Goal: Complete application form

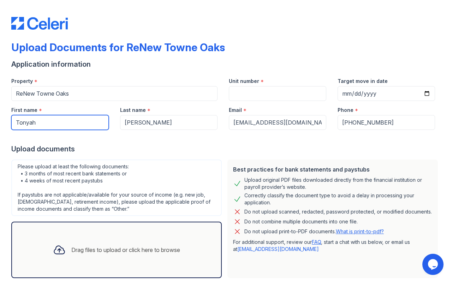
drag, startPoint x: 48, startPoint y: 122, endPoint x: 3, endPoint y: 125, distance: 45.3
click at [3, 125] on div "Upload Documents for ReNew Towne Oaks Application information Property * [GEOGR…" at bounding box center [226, 141] width 452 height 282
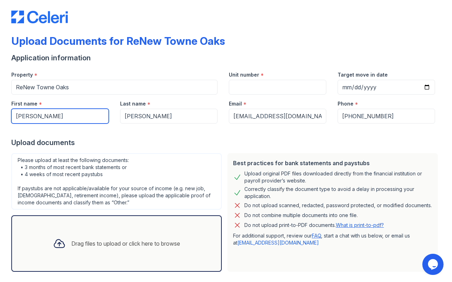
scroll to position [9, 0]
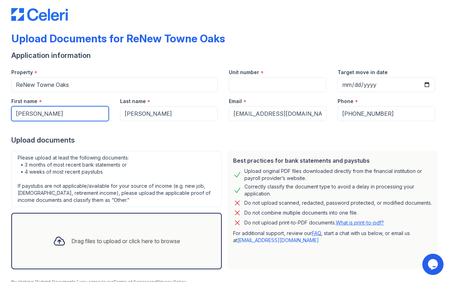
type input "[PERSON_NAME]"
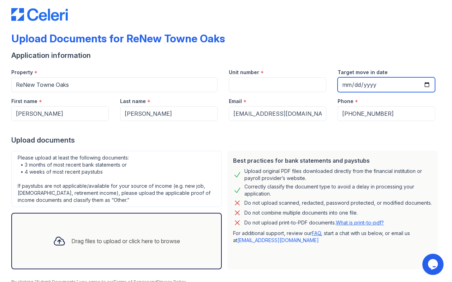
click at [423, 84] on input "Target move in date" at bounding box center [386, 84] width 97 height 15
type input "[DATE]"
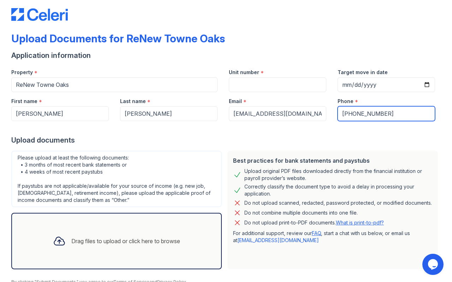
drag, startPoint x: 380, startPoint y: 113, endPoint x: 338, endPoint y: 120, distance: 43.3
click at [338, 120] on input "[PHONE_NUMBER]" at bounding box center [386, 113] width 97 height 15
type input "2149272454"
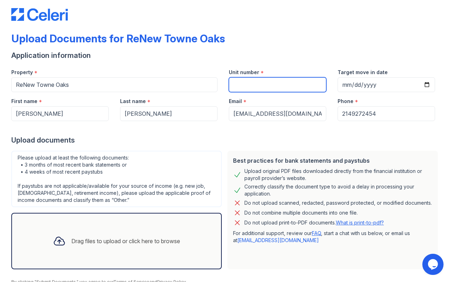
click at [241, 84] on input "Unit number" at bounding box center [277, 84] width 97 height 15
type input "b"
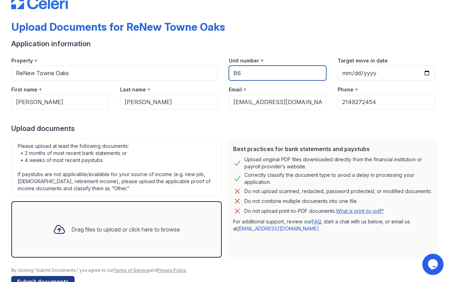
scroll to position [40, 0]
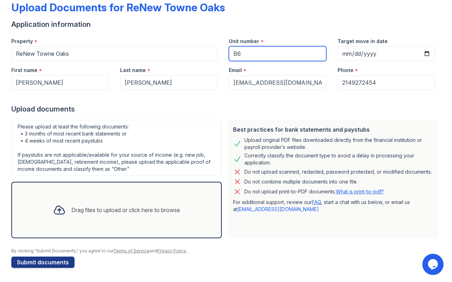
type input "B6"
click at [131, 209] on div "Drag files to upload or click here to browse" at bounding box center [125, 210] width 109 height 8
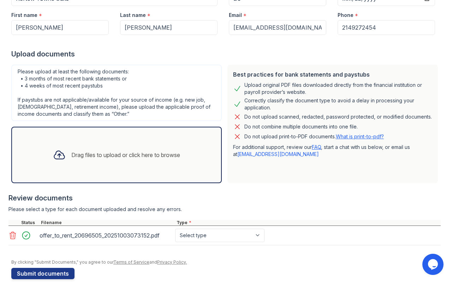
scroll to position [95, 0]
click at [112, 154] on div "Drag files to upload or click here to browse" at bounding box center [125, 154] width 109 height 8
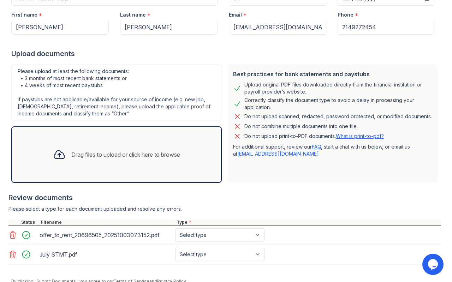
click at [138, 153] on div "Drag files to upload or click here to browse" at bounding box center [125, 154] width 109 height 8
click at [124, 155] on div "Drag files to upload or click here to browse" at bounding box center [125, 154] width 109 height 8
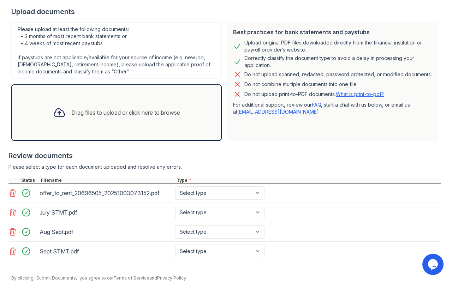
scroll to position [165, 0]
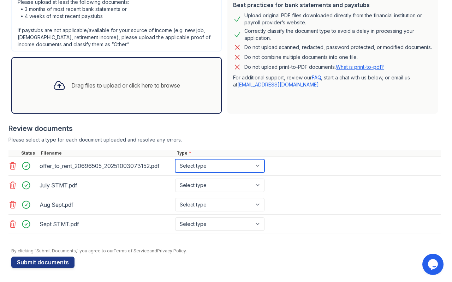
click at [220, 166] on select "Select type Paystub Bank Statement Offer Letter Tax Documents Benefit Award Let…" at bounding box center [219, 165] width 89 height 13
select select "other"
click at [175, 159] on select "Select type Paystub Bank Statement Offer Letter Tax Documents Benefit Award Let…" at bounding box center [219, 165] width 89 height 13
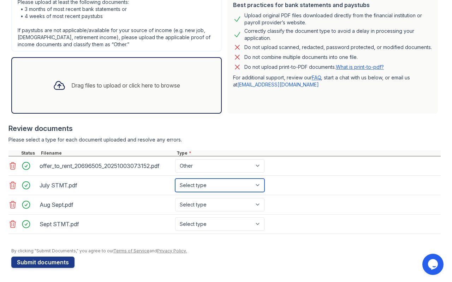
click at [196, 184] on select "Select type Paystub Bank Statement Offer Letter Tax Documents Benefit Award Let…" at bounding box center [219, 185] width 89 height 13
select select "bank_statement"
click at [175, 179] on select "Select type Paystub Bank Statement Offer Letter Tax Documents Benefit Award Let…" at bounding box center [219, 185] width 89 height 13
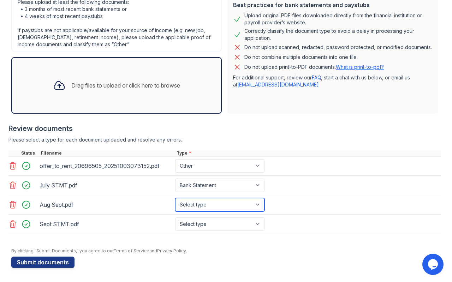
click at [195, 206] on select "Select type Paystub Bank Statement Offer Letter Tax Documents Benefit Award Let…" at bounding box center [219, 204] width 89 height 13
select select "bank_statement"
click at [175, 198] on select "Select type Paystub Bank Statement Offer Letter Tax Documents Benefit Award Let…" at bounding box center [219, 204] width 89 height 13
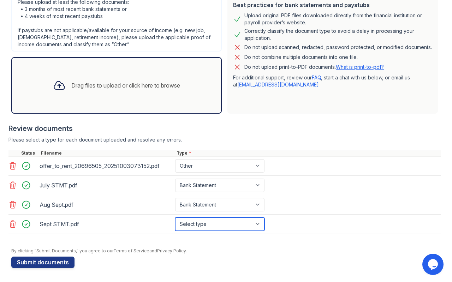
click at [201, 225] on select "Select type Paystub Bank Statement Offer Letter Tax Documents Benefit Award Let…" at bounding box center [219, 224] width 89 height 13
select select "bank_statement"
click at [175, 218] on select "Select type Paystub Bank Statement Offer Letter Tax Documents Benefit Award Let…" at bounding box center [219, 224] width 89 height 13
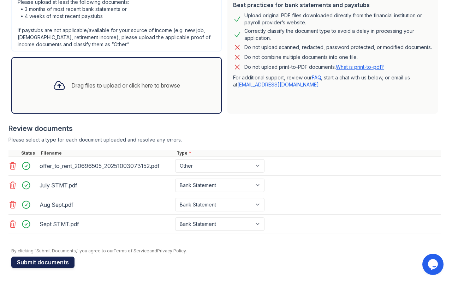
click at [63, 259] on button "Submit documents" at bounding box center [42, 262] width 63 height 11
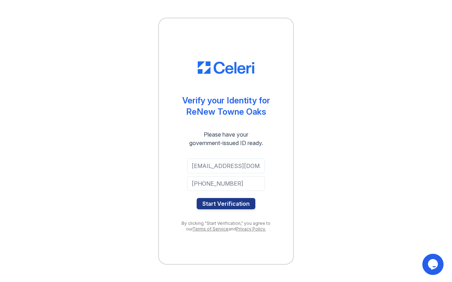
scroll to position [0, 2]
